Goal: Task Accomplishment & Management: Use online tool/utility

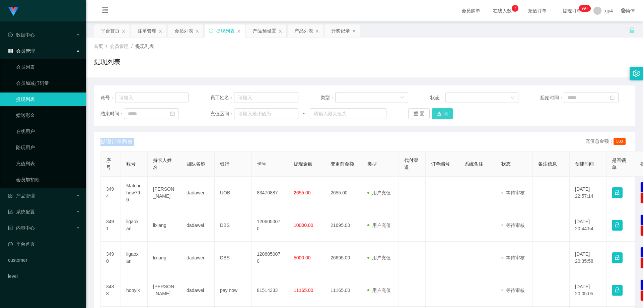
click at [440, 111] on button "查 询" at bounding box center [441, 113] width 21 height 11
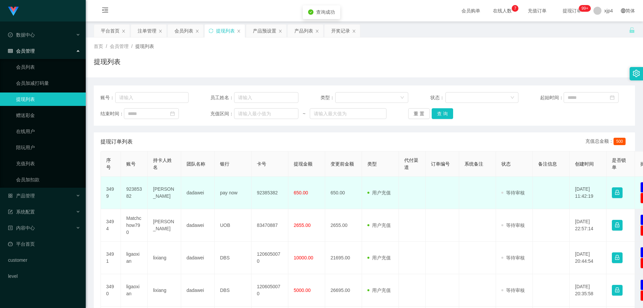
click at [134, 192] on td "92385382" at bounding box center [134, 192] width 27 height 32
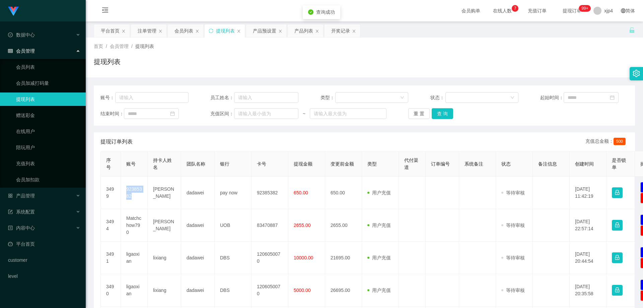
copy td "92385382"
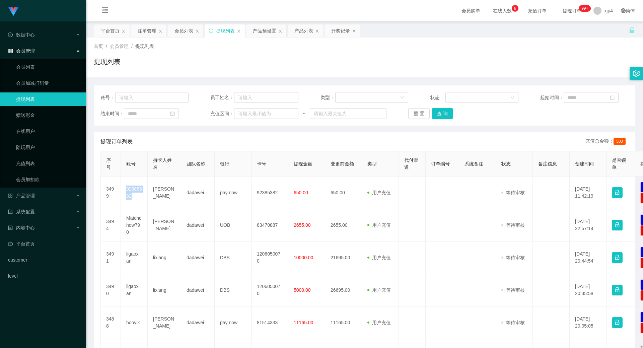
click at [42, 94] on link "提现列表" at bounding box center [48, 98] width 64 height 13
click at [39, 97] on link "提现列表" at bounding box center [48, 98] width 64 height 13
click at [42, 73] on link "会员列表" at bounding box center [48, 66] width 64 height 13
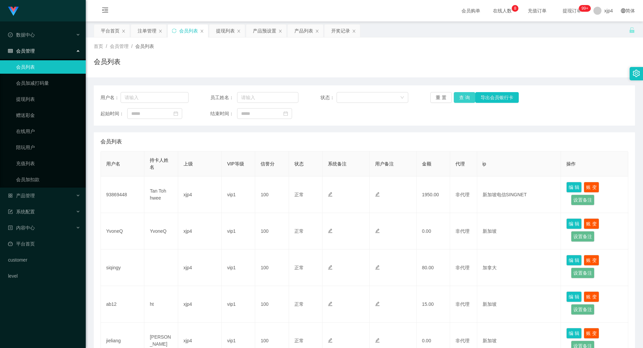
click at [469, 100] on button "查 询" at bounding box center [463, 97] width 21 height 11
click at [469, 100] on div "重 置 查 询 导出会员银行卡" at bounding box center [474, 97] width 88 height 11
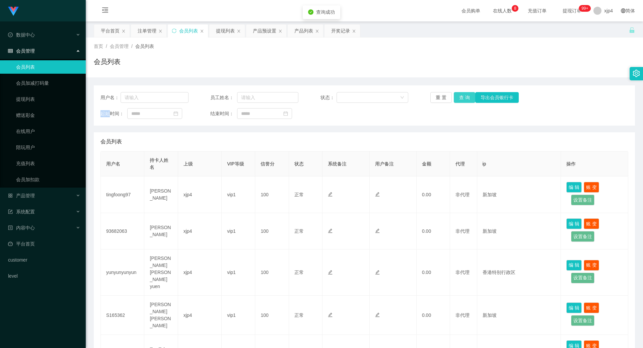
click at [469, 100] on button "查 询" at bounding box center [463, 97] width 21 height 11
click at [30, 204] on ul "数据中心 会员管理 会员列表 会员加减打码量 提现列表 赠送彩金 在线用户 陪玩用户 充值列表 会员加扣款 产品管理 开奖记录 产品列表 产品预设置 注单管理…" at bounding box center [43, 155] width 86 height 268
click at [30, 196] on span "产品管理" at bounding box center [21, 195] width 27 height 5
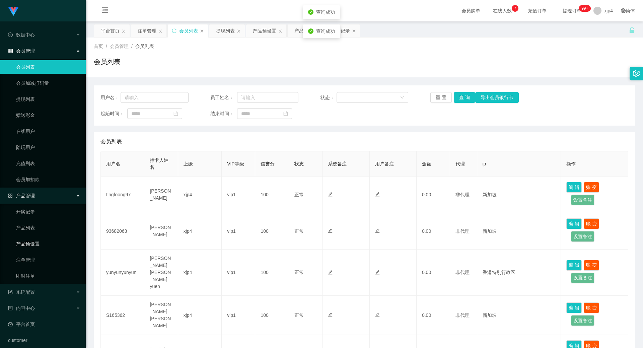
click at [30, 244] on link "产品预设置" at bounding box center [48, 243] width 64 height 13
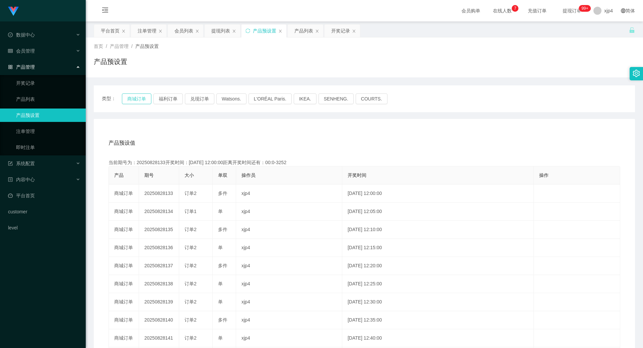
click at [135, 101] on button "商城订单" at bounding box center [136, 98] width 29 height 11
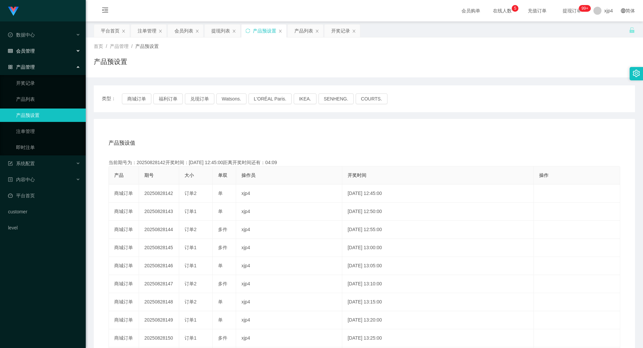
click at [36, 53] on div "会员管理" at bounding box center [43, 50] width 86 height 13
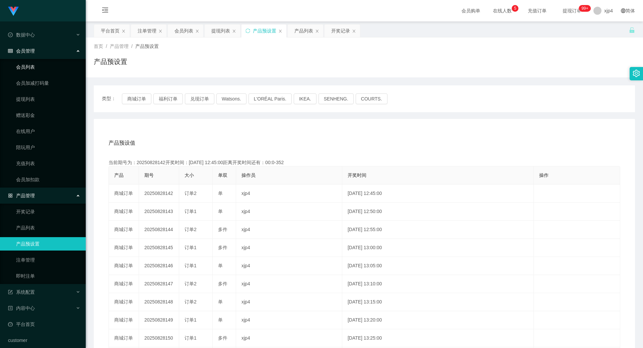
click at [32, 65] on link "会员列表" at bounding box center [48, 66] width 64 height 13
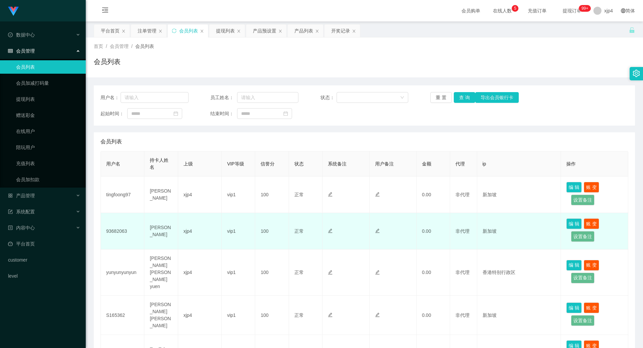
scroll to position [67, 0]
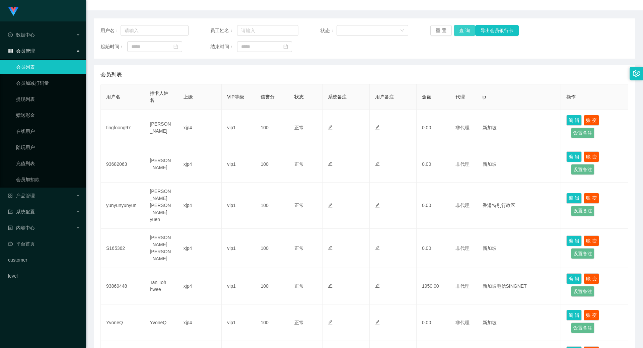
click at [467, 28] on button "查 询" at bounding box center [463, 30] width 21 height 11
click at [467, 28] on div "重 置 查 询 导出会员银行卡" at bounding box center [474, 30] width 88 height 11
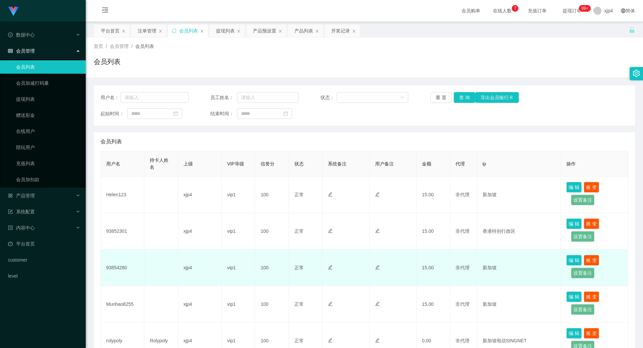
scroll to position [100, 0]
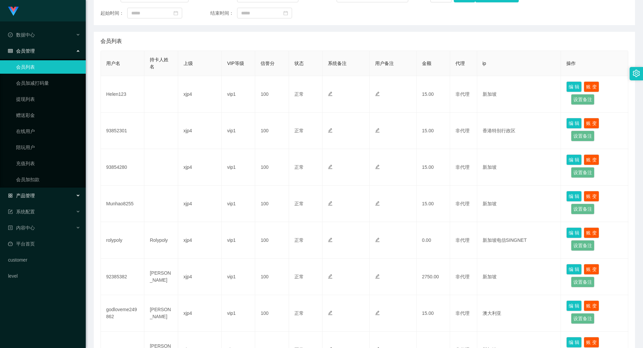
click at [40, 195] on div "产品管理" at bounding box center [43, 195] width 86 height 13
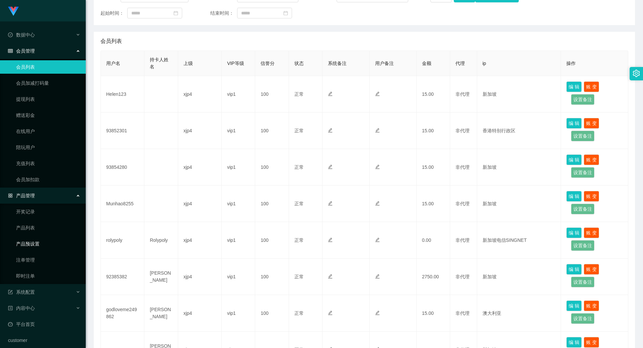
click at [33, 239] on link "产品预设置" at bounding box center [48, 243] width 64 height 13
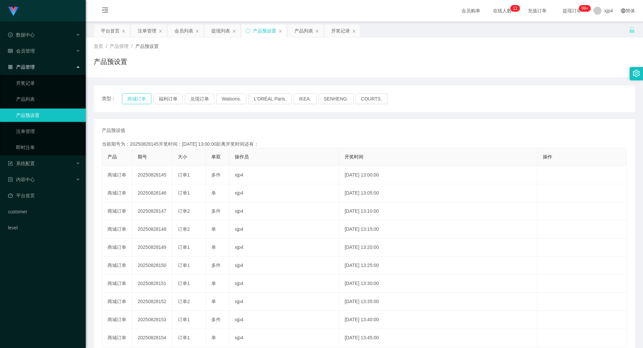
click at [132, 96] on button "商城订单" at bounding box center [136, 98] width 29 height 11
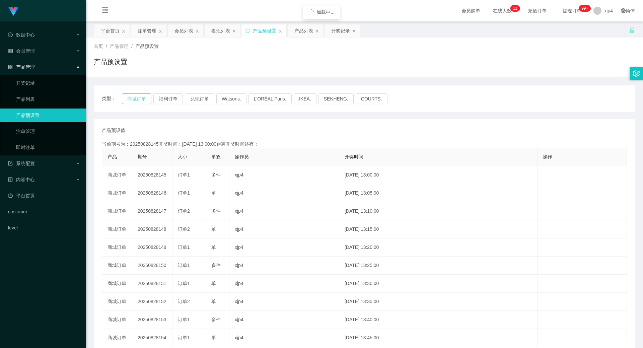
click at [132, 96] on button "商城订单" at bounding box center [136, 98] width 29 height 11
click at [38, 131] on link "注单管理" at bounding box center [48, 131] width 64 height 13
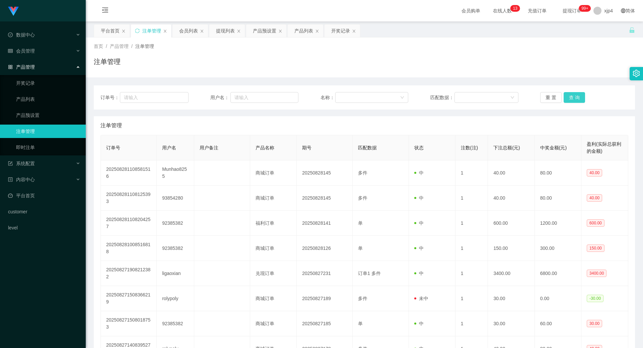
click at [578, 95] on button "查 询" at bounding box center [573, 97] width 21 height 11
click at [578, 95] on div "重 置 查 询" at bounding box center [584, 97] width 88 height 11
click at [578, 95] on button "查 询" at bounding box center [573, 97] width 21 height 11
click at [578, 95] on button "查 询" at bounding box center [577, 97] width 29 height 11
click at [578, 95] on div "重 置 查 询" at bounding box center [584, 97] width 88 height 11
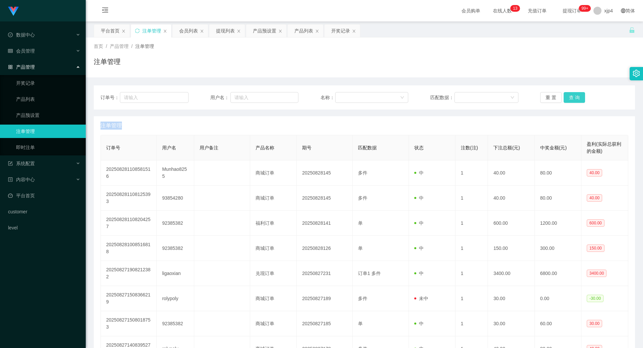
click at [578, 95] on button "查 询" at bounding box center [573, 97] width 21 height 11
click at [41, 111] on link "产品预设置" at bounding box center [48, 114] width 64 height 13
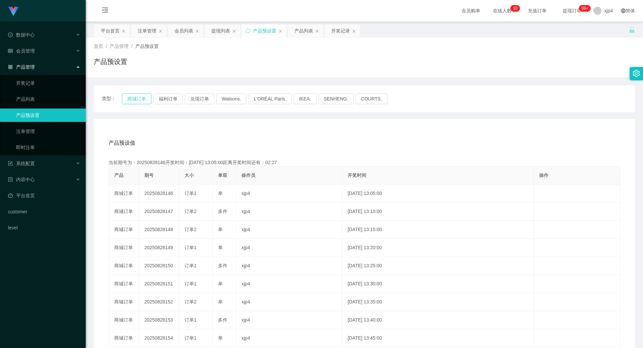
click at [136, 100] on button "商城订单" at bounding box center [136, 98] width 29 height 11
click at [29, 128] on link "注单管理" at bounding box center [48, 131] width 64 height 13
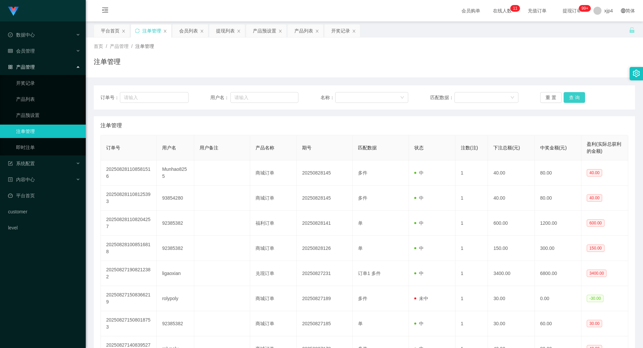
click at [566, 97] on button "查 询" at bounding box center [573, 97] width 21 height 11
click at [566, 97] on div "重 置 查 询" at bounding box center [584, 97] width 88 height 11
click at [566, 97] on button "查 询" at bounding box center [573, 97] width 21 height 11
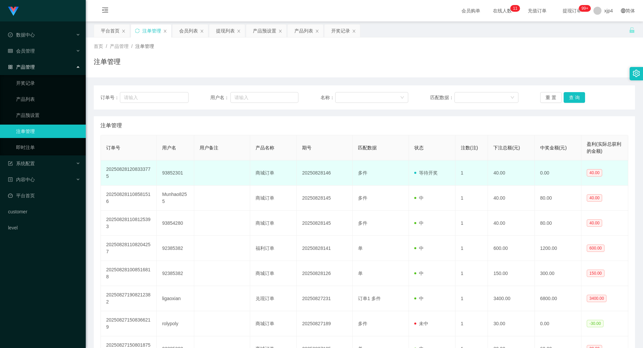
click at [178, 171] on td "93852301" at bounding box center [175, 172] width 37 height 25
copy td "93852301"
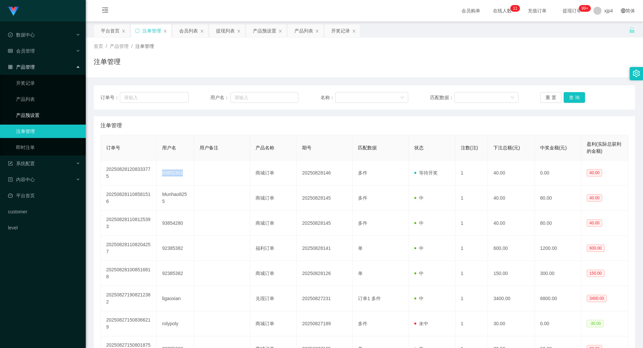
click at [40, 117] on link "产品预设置" at bounding box center [48, 114] width 64 height 13
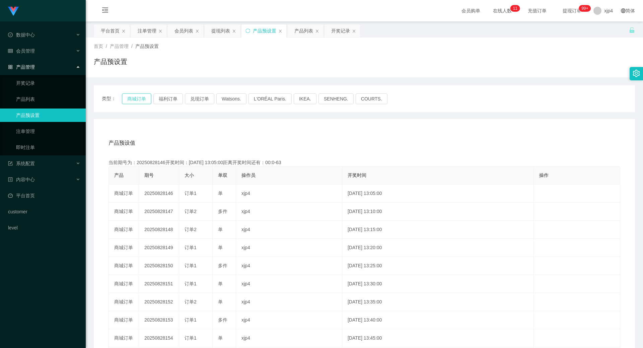
click at [135, 98] on button "商城订单" at bounding box center [136, 98] width 29 height 11
click at [35, 52] on div "会员管理" at bounding box center [43, 50] width 86 height 13
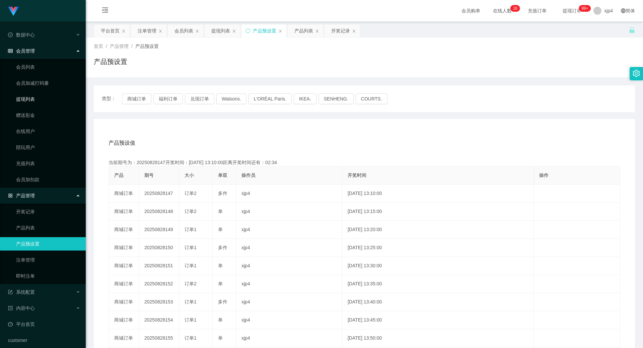
click at [29, 96] on link "提现列表" at bounding box center [48, 98] width 64 height 13
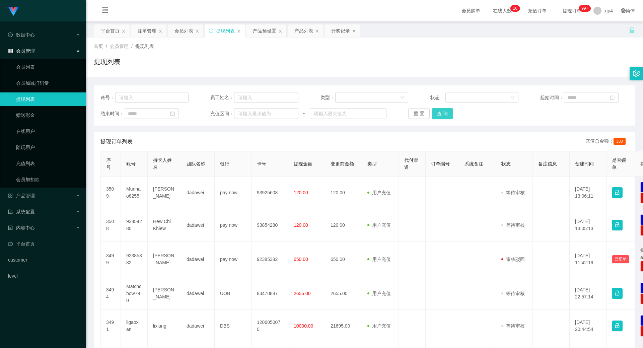
click at [435, 117] on button "查 询" at bounding box center [441, 113] width 21 height 11
click at [435, 117] on div "重 置 查 询" at bounding box center [452, 113] width 88 height 11
click at [435, 117] on button "查 询" at bounding box center [441, 113] width 21 height 11
click at [435, 117] on div "重 置 查 询" at bounding box center [452, 113] width 88 height 11
click at [435, 117] on button "查 询" at bounding box center [441, 113] width 21 height 11
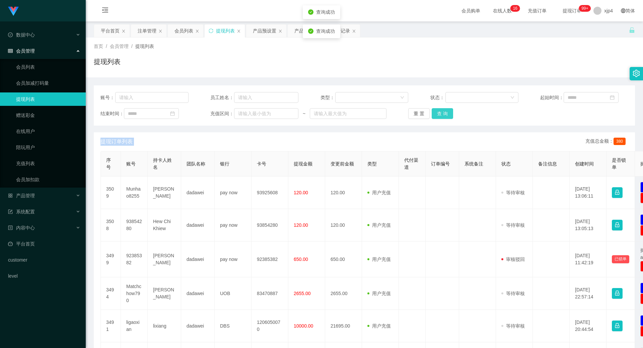
click at [435, 117] on div "重 置 查 询" at bounding box center [452, 113] width 88 height 11
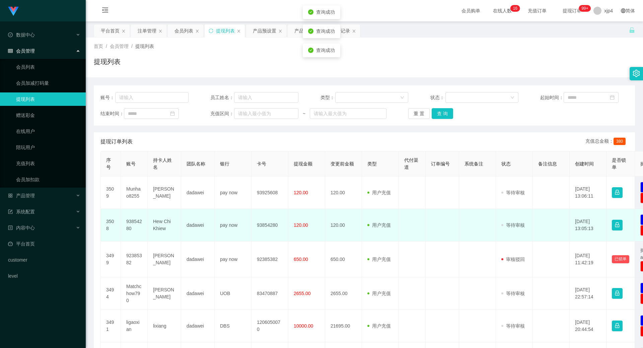
click at [131, 222] on td "93854280" at bounding box center [134, 225] width 27 height 32
copy td "93854280"
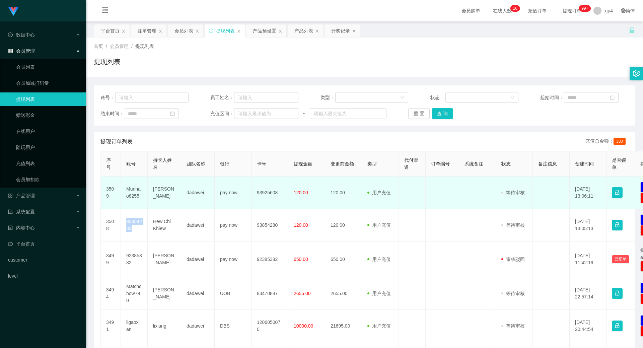
click at [131, 188] on td "Munhao8255" at bounding box center [134, 192] width 27 height 32
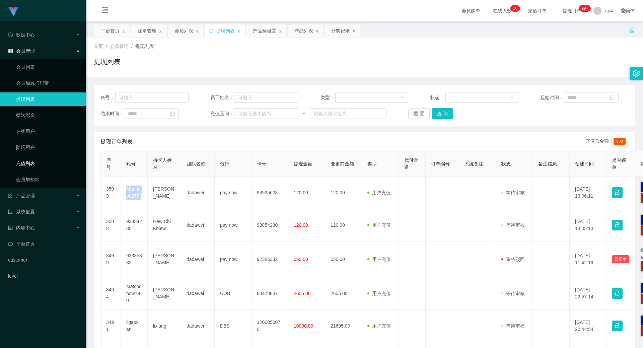
copy td "Munhao8255"
click at [35, 197] on div "产品管理" at bounding box center [43, 195] width 86 height 13
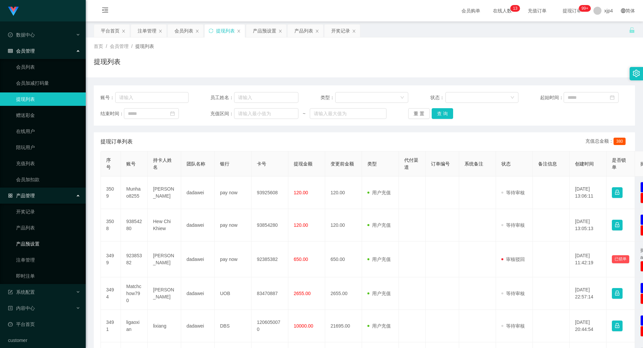
click at [44, 244] on link "产品预设置" at bounding box center [48, 243] width 64 height 13
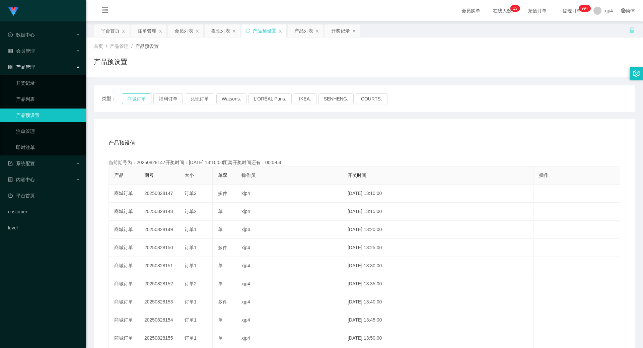
click at [139, 99] on button "商城订单" at bounding box center [136, 98] width 29 height 11
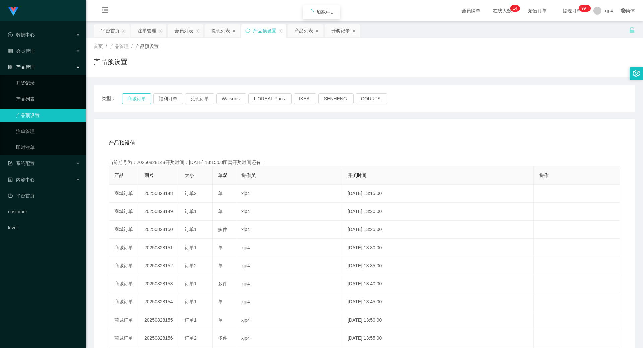
click at [139, 99] on button "商城订单" at bounding box center [136, 98] width 29 height 11
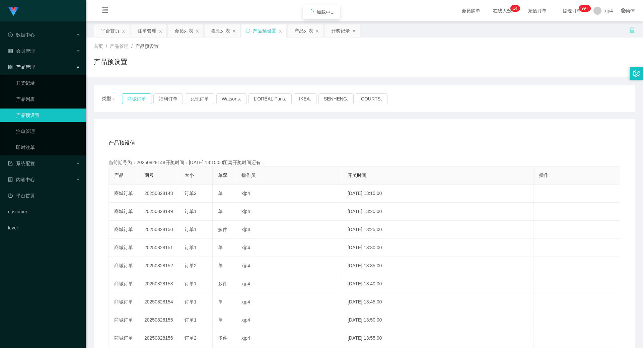
click at [139, 99] on button "商城订单" at bounding box center [136, 98] width 29 height 11
click at [34, 161] on span "系统配置" at bounding box center [21, 163] width 27 height 5
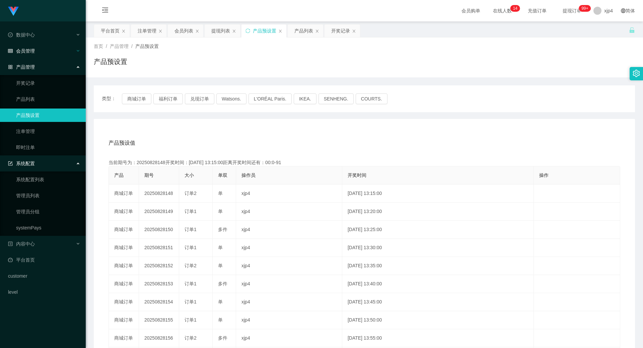
click at [35, 54] on div "会员管理" at bounding box center [43, 50] width 86 height 13
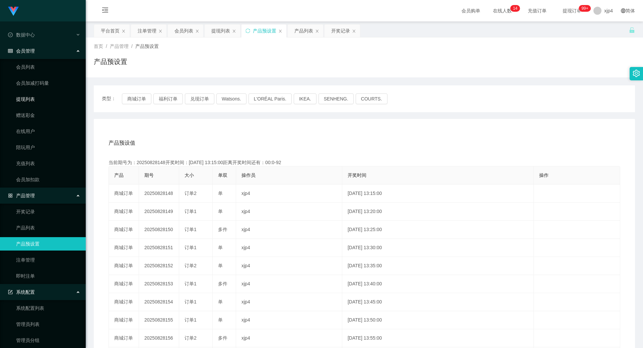
click at [38, 98] on link "提现列表" at bounding box center [48, 98] width 64 height 13
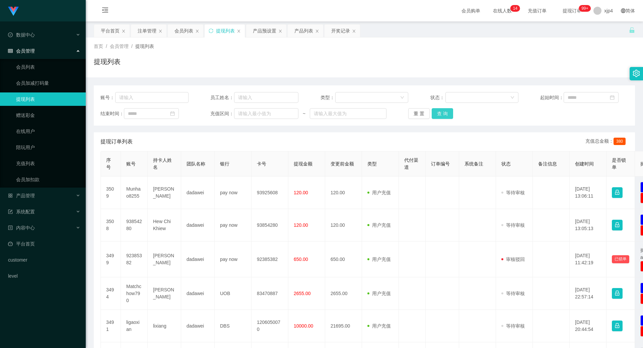
click at [444, 115] on button "查 询" at bounding box center [441, 113] width 21 height 11
click at [444, 115] on div "重 置 查 询" at bounding box center [452, 113] width 88 height 11
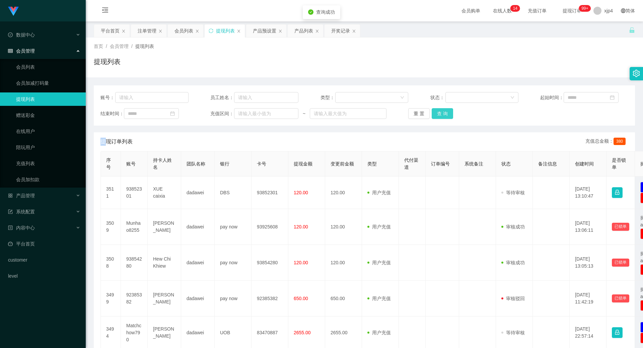
click at [444, 115] on button "查 询" at bounding box center [441, 113] width 21 height 11
click at [444, 115] on div "重 置 查 询" at bounding box center [452, 113] width 88 height 11
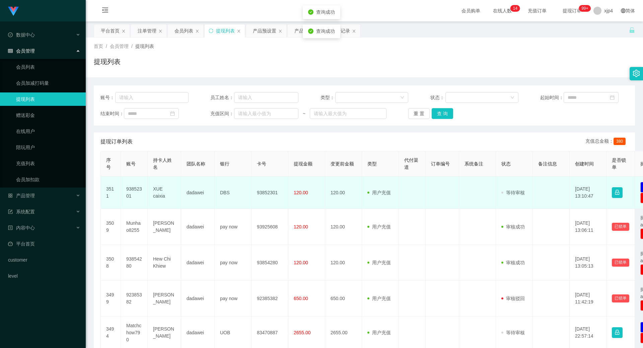
click at [136, 189] on td "93852301" at bounding box center [134, 192] width 27 height 32
copy td "93852301"
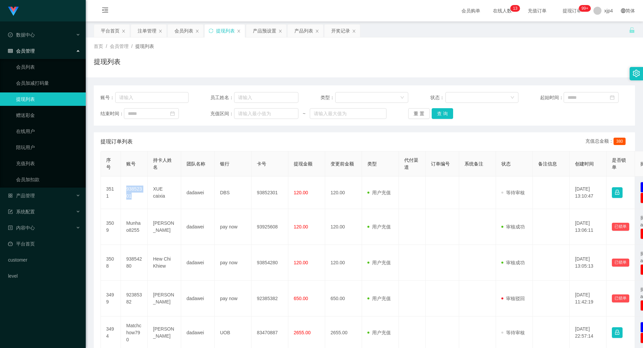
click at [30, 101] on link "提现列表" at bounding box center [48, 98] width 64 height 13
click at [439, 113] on button "查 询" at bounding box center [441, 113] width 21 height 11
click at [439, 113] on div "重 置 查 询" at bounding box center [452, 113] width 88 height 11
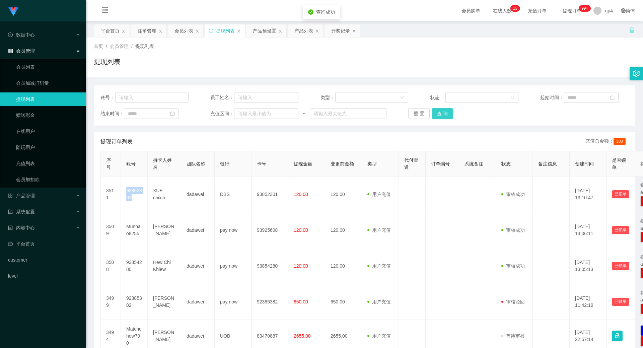
click at [439, 113] on button "查 询" at bounding box center [441, 113] width 21 height 11
click at [439, 113] on div "重 置 查 询" at bounding box center [452, 113] width 88 height 11
click at [439, 113] on button "查 询" at bounding box center [441, 113] width 21 height 11
click at [448, 113] on button "查 询" at bounding box center [441, 113] width 21 height 11
click at [448, 113] on div "重 置 查 询" at bounding box center [452, 113] width 88 height 11
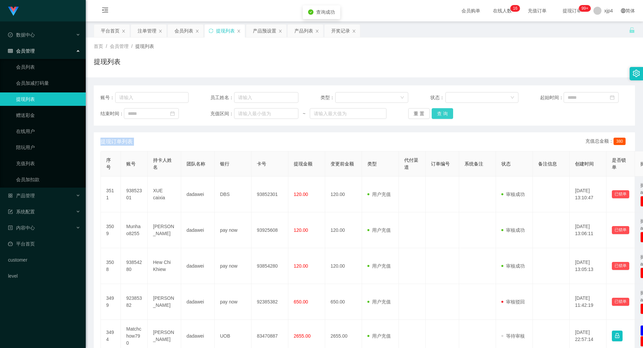
click at [448, 113] on button "查 询" at bounding box center [441, 113] width 21 height 11
click at [448, 113] on div "重 置 查 询" at bounding box center [452, 113] width 88 height 11
click at [448, 113] on button "查 询" at bounding box center [445, 113] width 29 height 11
click at [448, 113] on div "重 置 查 询" at bounding box center [452, 113] width 88 height 11
click at [448, 113] on button "查 询" at bounding box center [441, 113] width 21 height 11
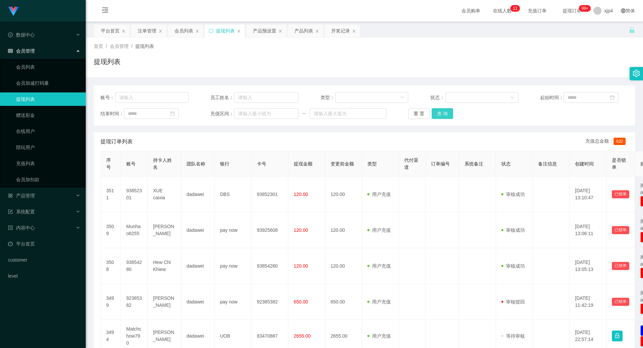
click at [441, 109] on button "查 询" at bounding box center [441, 113] width 21 height 11
click at [441, 109] on div "重 置 查 询" at bounding box center [452, 113] width 88 height 11
click at [441, 109] on button "查 询" at bounding box center [445, 113] width 29 height 11
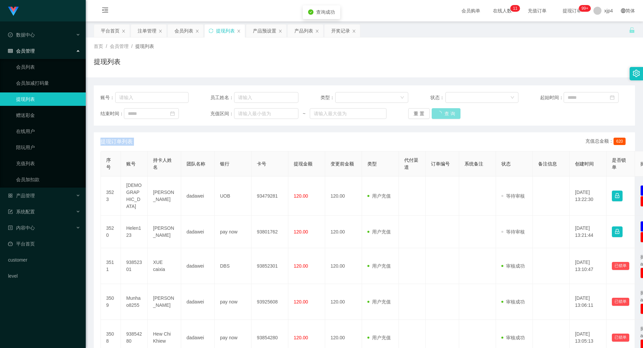
click at [441, 109] on div "重 置 查 询" at bounding box center [452, 113] width 88 height 11
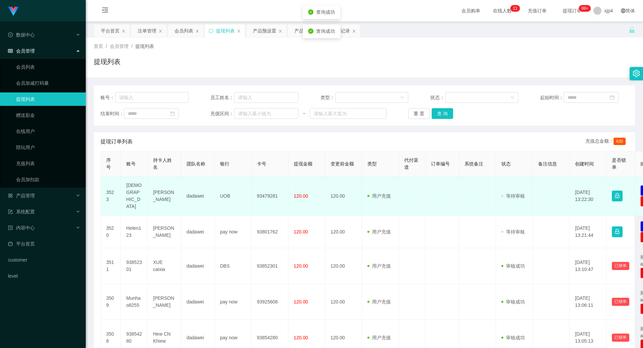
click at [132, 190] on td "Blahblah" at bounding box center [134, 195] width 27 height 39
copy td "Blahblah"
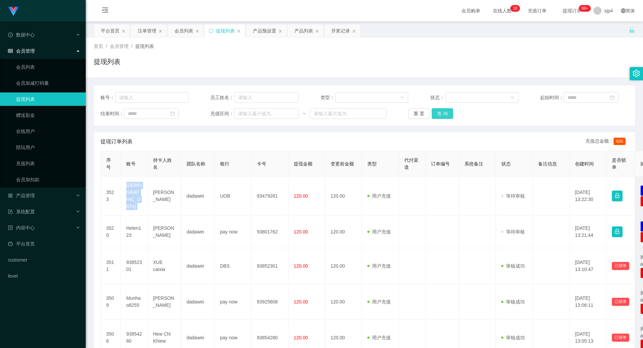
click at [442, 116] on button "查 询" at bounding box center [441, 113] width 21 height 11
click at [442, 116] on div "重 置 查 询" at bounding box center [452, 113] width 88 height 11
click at [442, 116] on button "查 询" at bounding box center [445, 113] width 29 height 11
click at [442, 116] on div "重 置 查 询" at bounding box center [452, 113] width 88 height 11
click at [442, 116] on button "查 询" at bounding box center [441, 113] width 21 height 11
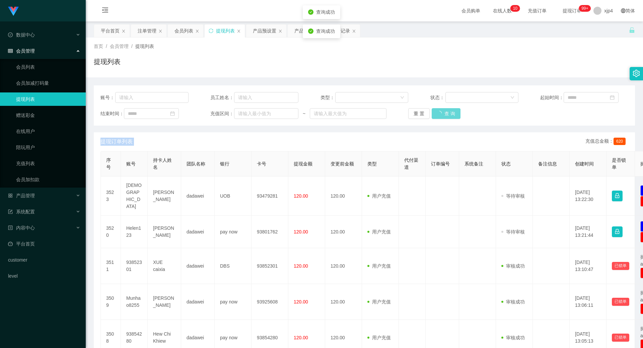
click at [442, 116] on div "重 置 查 询" at bounding box center [452, 113] width 88 height 11
click at [442, 116] on button "查 询" at bounding box center [445, 113] width 29 height 11
click at [442, 116] on div "重 置 查 询" at bounding box center [452, 113] width 88 height 11
click at [442, 116] on button "查 询" at bounding box center [441, 113] width 21 height 11
click at [442, 116] on div "重 置 查 询" at bounding box center [452, 113] width 88 height 11
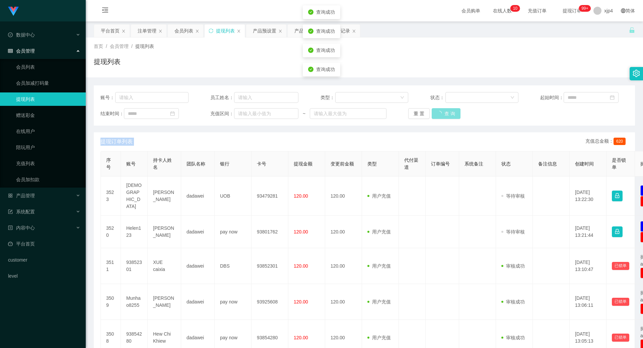
click at [442, 116] on button "查 询" at bounding box center [445, 113] width 29 height 11
click at [442, 116] on div "重 置 查 询" at bounding box center [452, 113] width 88 height 11
click at [442, 116] on button "查 询" at bounding box center [441, 113] width 21 height 11
click at [442, 116] on div "重 置 查 询" at bounding box center [452, 113] width 88 height 11
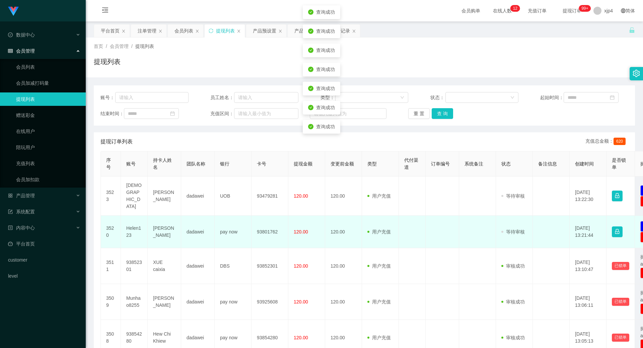
click at [128, 225] on td "Helen123" at bounding box center [134, 232] width 27 height 32
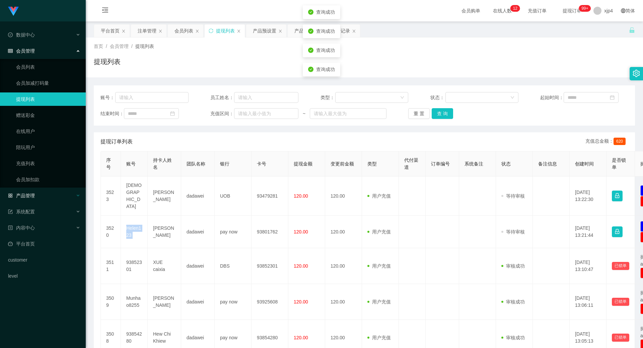
copy td "Helen123"
click at [432, 111] on button "查 询" at bounding box center [441, 113] width 21 height 11
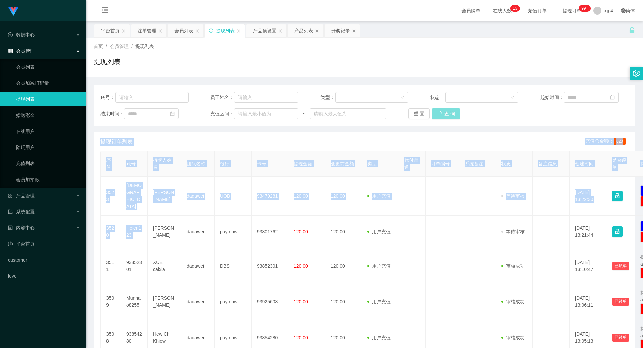
click at [432, 111] on div "重 置 查 询" at bounding box center [452, 113] width 88 height 11
click at [441, 112] on button "查 询" at bounding box center [441, 113] width 21 height 11
click at [441, 112] on div "重 置 查 询" at bounding box center [452, 113] width 88 height 11
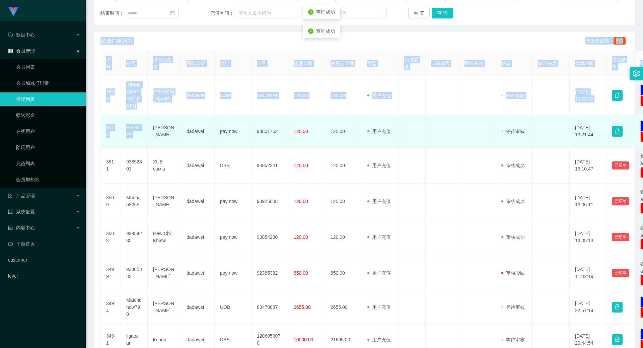
scroll to position [33, 0]
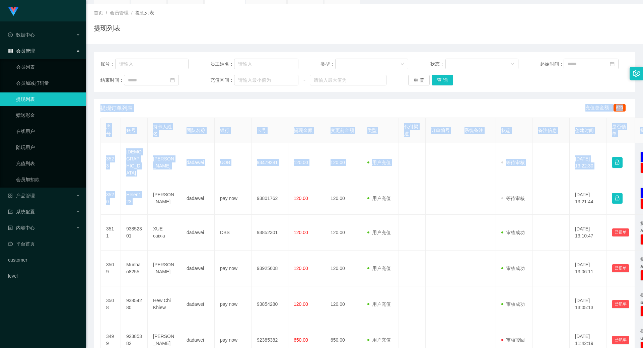
click at [35, 102] on link "提现列表" at bounding box center [48, 98] width 64 height 13
click at [431, 82] on button "查 询" at bounding box center [441, 80] width 21 height 11
click at [430, 82] on div "重 置 查 询" at bounding box center [452, 80] width 88 height 11
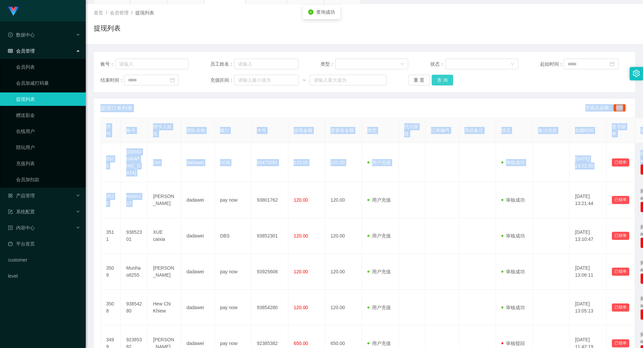
click at [431, 82] on button "查 询" at bounding box center [441, 80] width 21 height 11
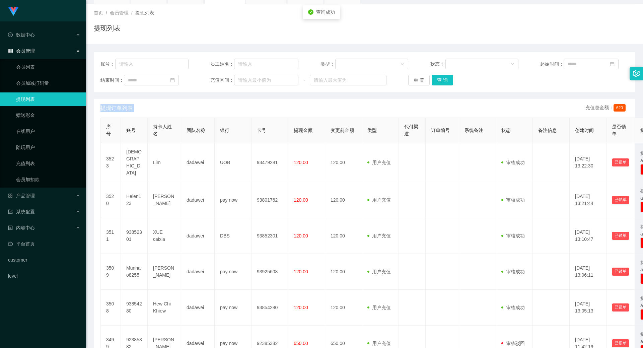
click at [430, 82] on div "重 置 查 询" at bounding box center [452, 80] width 88 height 11
drag, startPoint x: 435, startPoint y: 126, endPoint x: 196, endPoint y: 91, distance: 241.1
click at [432, 126] on th "订单编号" at bounding box center [441, 130] width 33 height 25
click at [47, 64] on link "会员列表" at bounding box center [48, 66] width 64 height 13
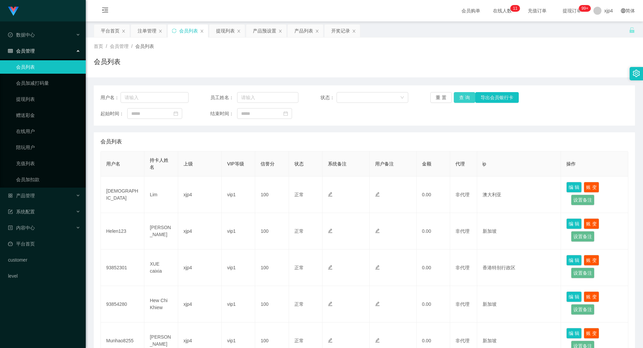
click at [458, 100] on button "查 询" at bounding box center [463, 97] width 21 height 11
click at [458, 100] on div "重 置 查 询 导出会员银行卡" at bounding box center [474, 97] width 88 height 11
click at [458, 100] on button "查 询" at bounding box center [463, 97] width 21 height 11
click at [458, 100] on div "重 置 查 询 导出会员银行卡" at bounding box center [474, 97] width 88 height 11
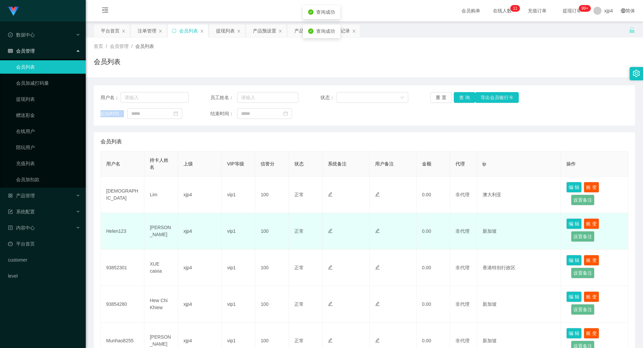
scroll to position [134, 0]
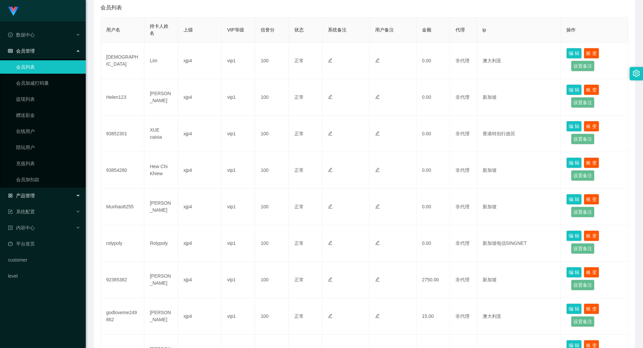
click at [28, 200] on div "产品管理" at bounding box center [43, 195] width 86 height 13
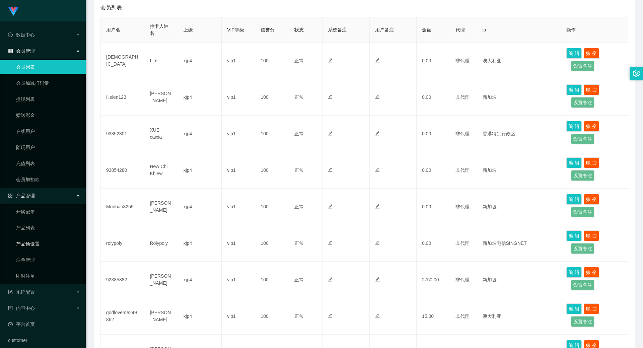
click at [32, 241] on link "产品预设置" at bounding box center [48, 243] width 64 height 13
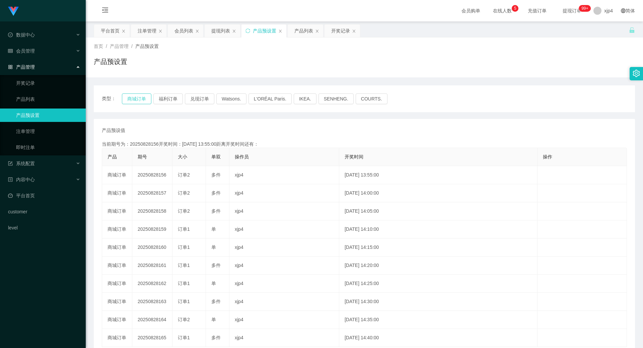
click at [129, 101] on button "商城订单" at bounding box center [136, 98] width 29 height 11
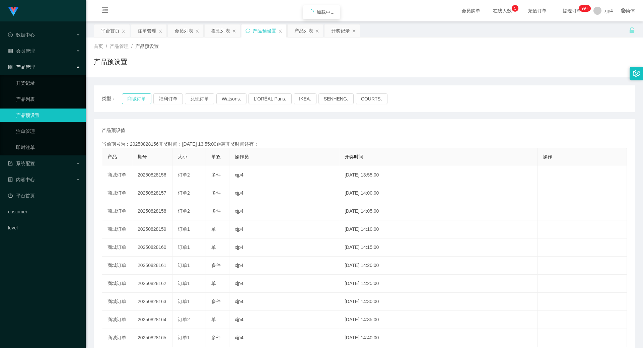
click at [129, 101] on button "商城订单" at bounding box center [136, 98] width 29 height 11
click at [36, 54] on div "会员管理" at bounding box center [43, 50] width 86 height 13
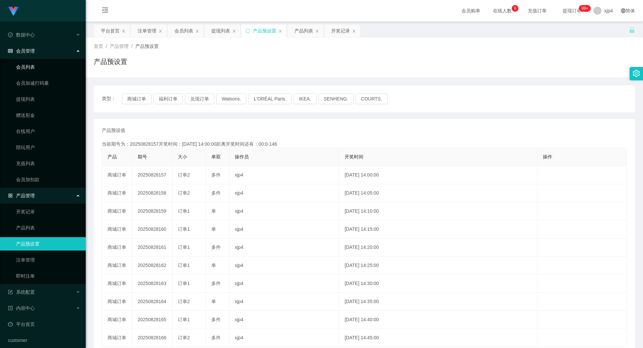
click at [35, 65] on link "会员列表" at bounding box center [48, 66] width 64 height 13
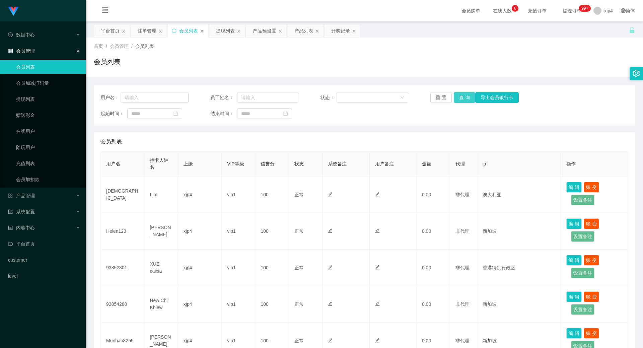
click at [459, 102] on button "查 询" at bounding box center [463, 97] width 21 height 11
click at [459, 102] on div "重 置 查 询 导出会员银行卡" at bounding box center [474, 97] width 88 height 11
click at [459, 102] on button "查 询" at bounding box center [463, 97] width 21 height 11
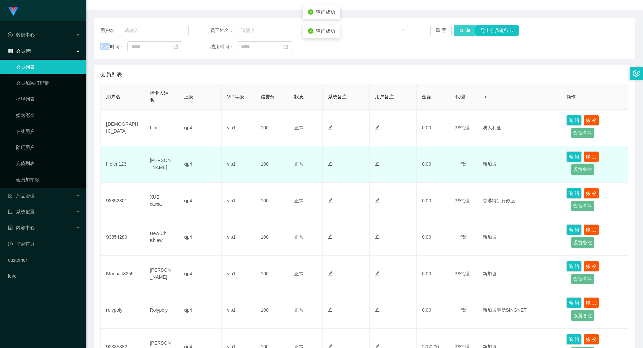
scroll to position [100, 0]
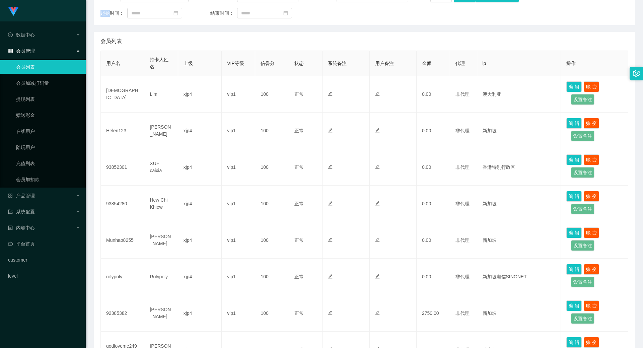
click at [37, 70] on link "会员列表" at bounding box center [48, 66] width 64 height 13
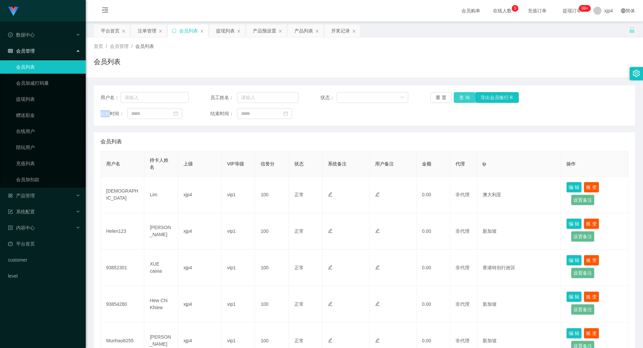
click at [457, 97] on button "查 询" at bounding box center [463, 97] width 21 height 11
click at [457, 97] on div "重 置 查 询 导出会员银行卡" at bounding box center [474, 97] width 88 height 11
click at [457, 97] on button "查 询" at bounding box center [463, 97] width 21 height 11
click at [457, 97] on div "重 置 查 询 导出会员银行卡" at bounding box center [474, 97] width 88 height 11
click at [457, 97] on button "查 询" at bounding box center [463, 97] width 21 height 11
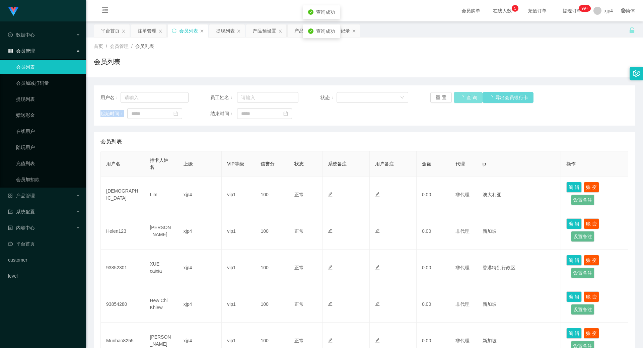
click at [457, 97] on button "查 询" at bounding box center [467, 97] width 29 height 11
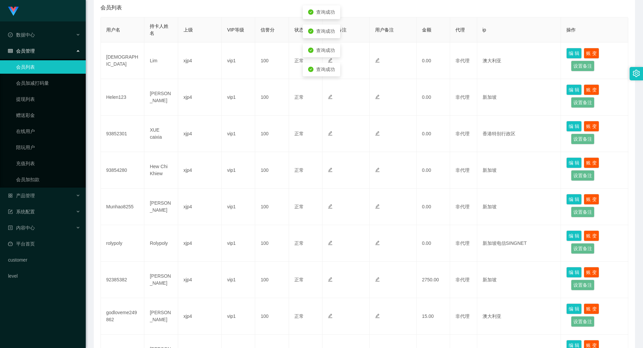
scroll to position [100, 0]
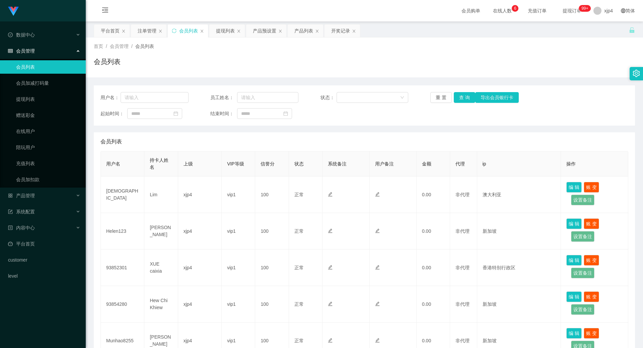
scroll to position [134, 0]
